Goal: Check status: Check status

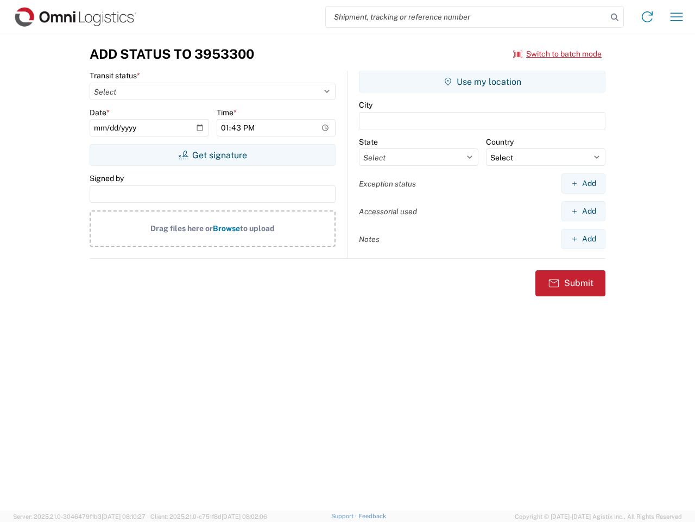
click at [467, 17] on input "search" at bounding box center [466, 17] width 281 height 21
click at [615, 17] on icon at bounding box center [614, 17] width 15 height 15
click at [648, 17] on icon at bounding box center [647, 16] width 17 height 17
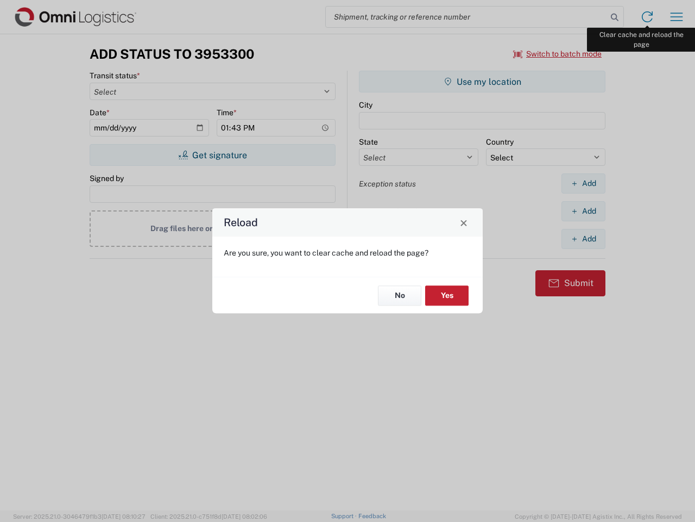
click at [677, 17] on div "Reload Are you sure, you want to clear cache and reload the page? No Yes" at bounding box center [347, 261] width 695 height 522
click at [558, 54] on div "Reload Are you sure, you want to clear cache and reload the page? No Yes" at bounding box center [347, 261] width 695 height 522
click at [212, 155] on div "Reload Are you sure, you want to clear cache and reload the page? No Yes" at bounding box center [347, 261] width 695 height 522
click at [482, 81] on div "Reload Are you sure, you want to clear cache and reload the page? No Yes" at bounding box center [347, 261] width 695 height 522
click at [584, 183] on div "Reload Are you sure, you want to clear cache and reload the page? No Yes" at bounding box center [347, 261] width 695 height 522
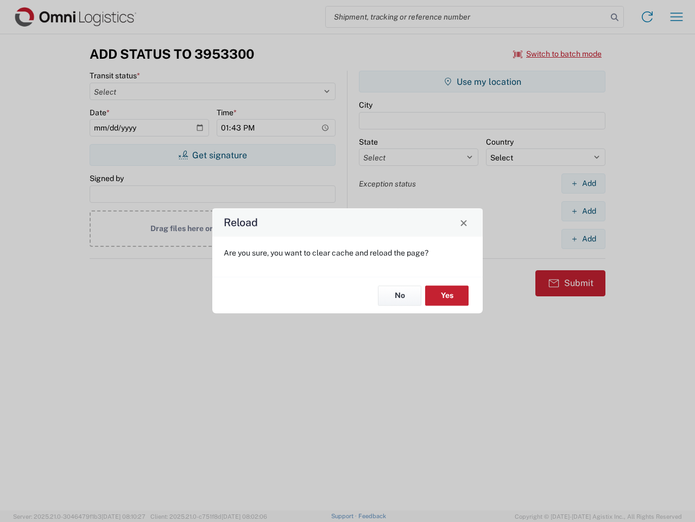
click at [584, 211] on div "Reload Are you sure, you want to clear cache and reload the page? No Yes" at bounding box center [347, 261] width 695 height 522
click at [584, 239] on div "Reload Are you sure, you want to clear cache and reload the page? No Yes" at bounding box center [347, 261] width 695 height 522
